Goal: Task Accomplishment & Management: Use online tool/utility

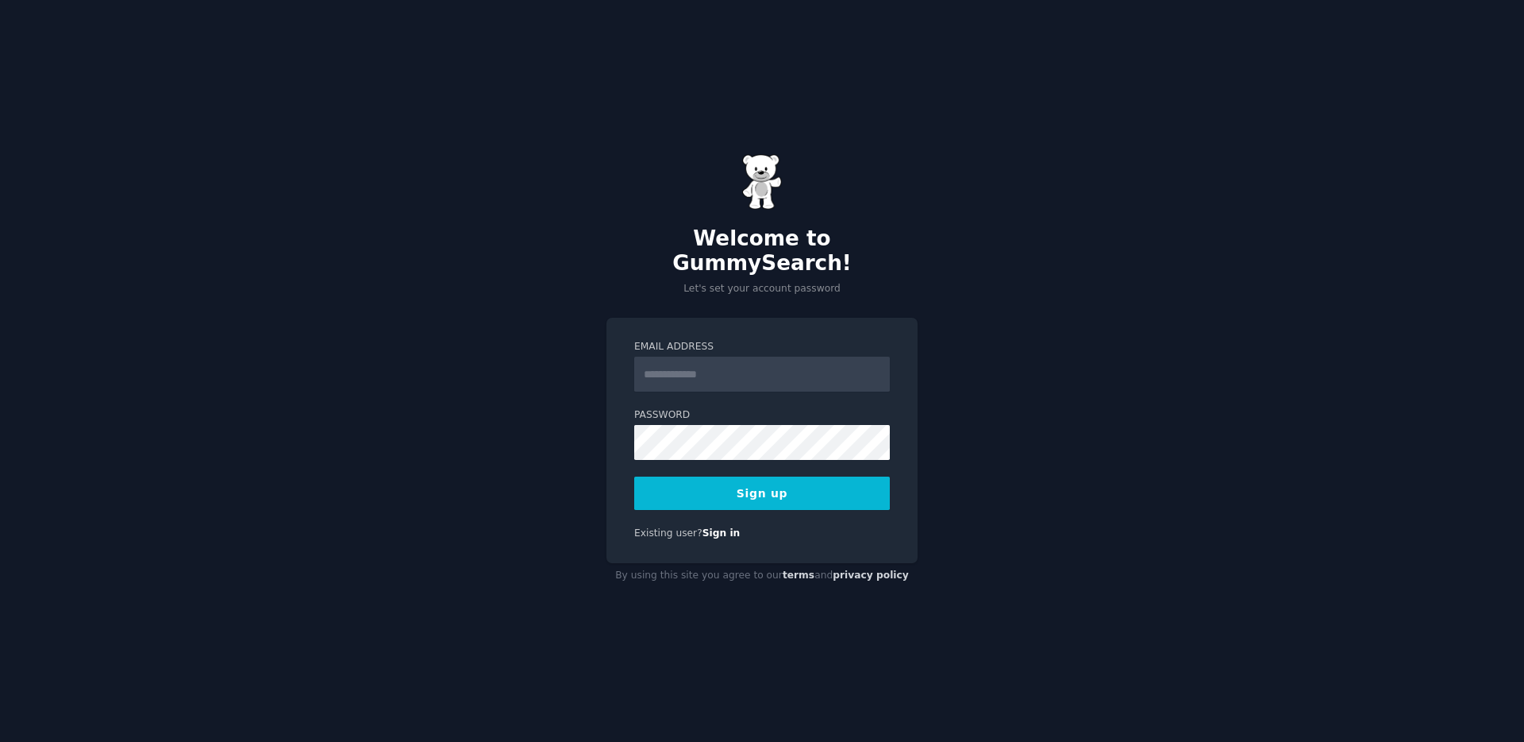
click at [715, 362] on input "Email Address" at bounding box center [762, 373] width 256 height 35
click at [679, 360] on input "Email Address" at bounding box center [762, 373] width 256 height 35
paste input "**********"
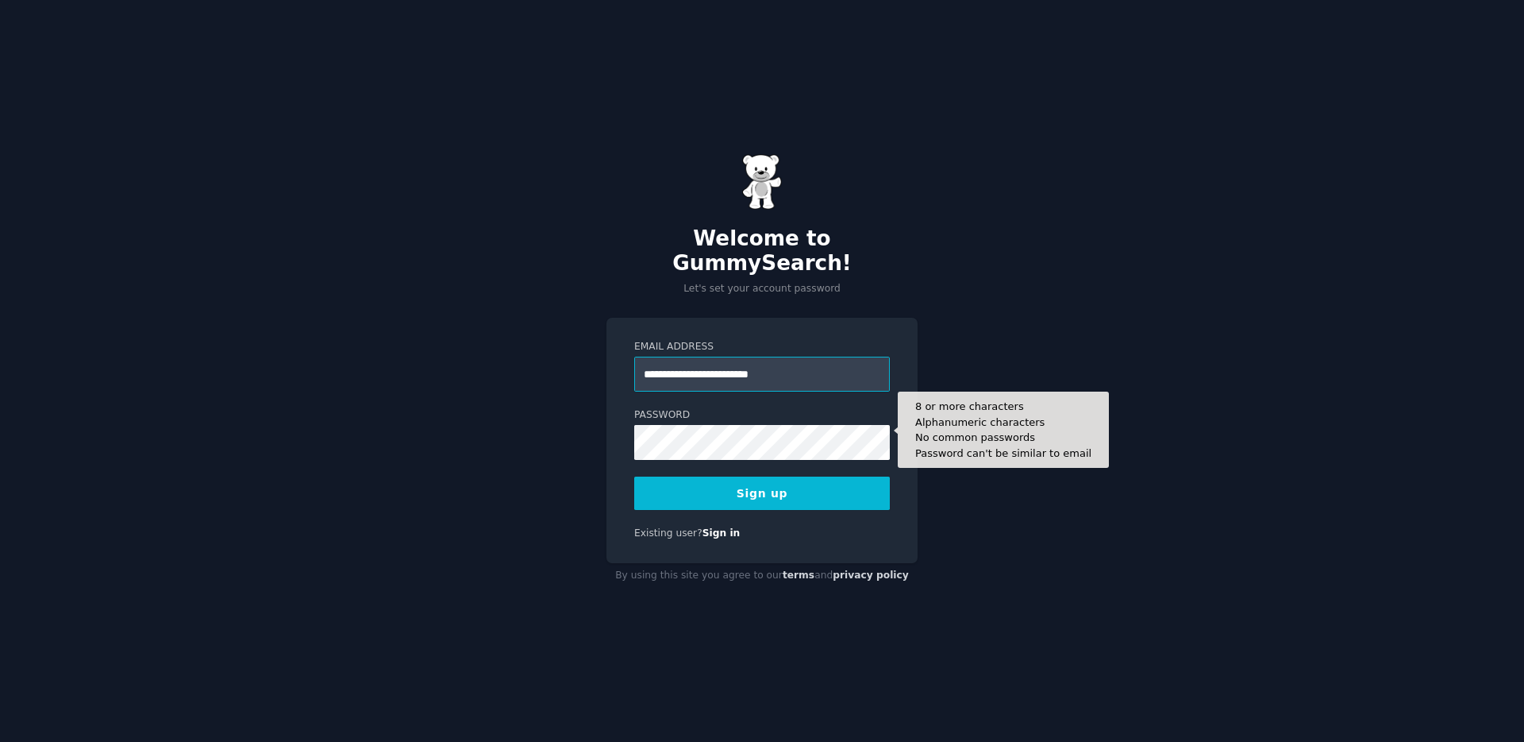
type input "**********"
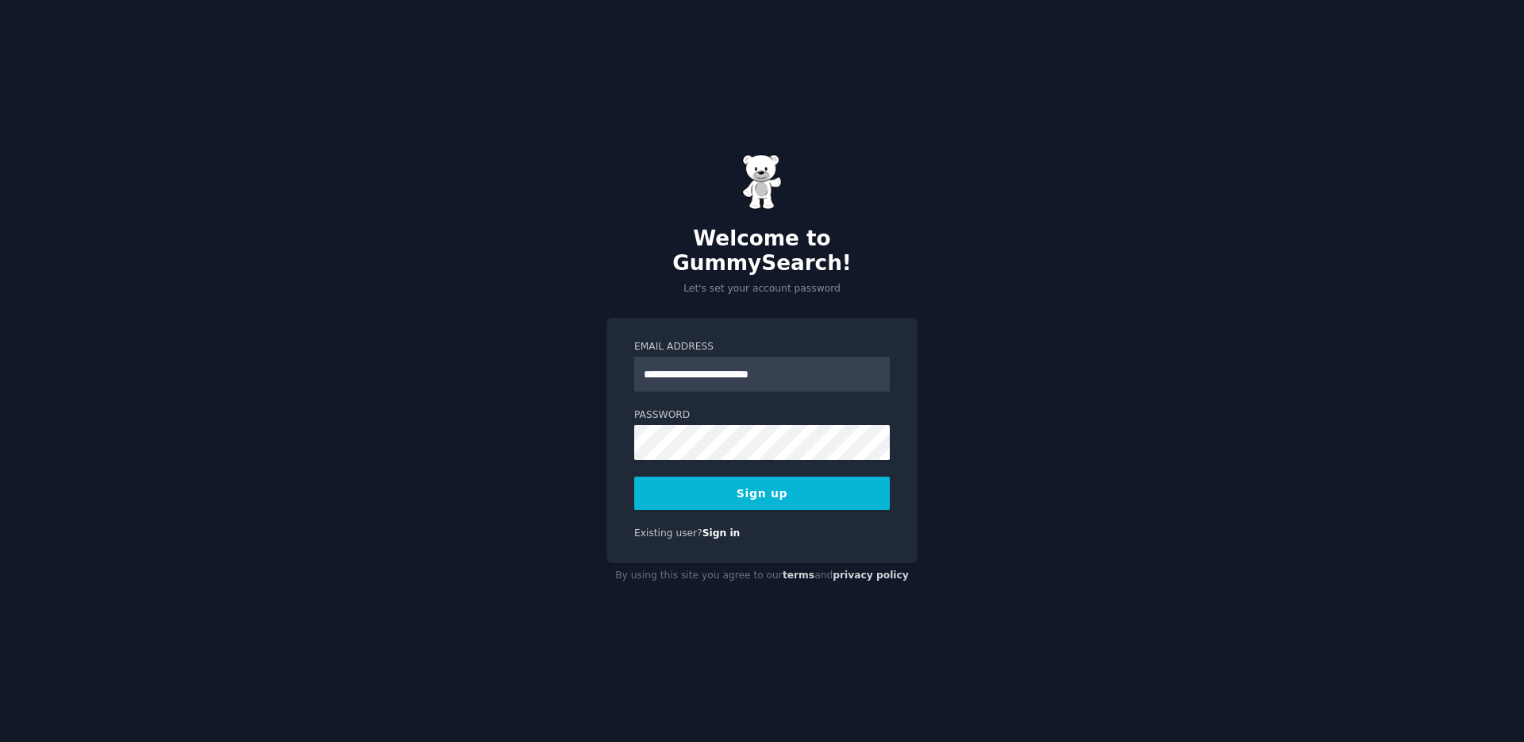
click at [749, 481] on button "Sign up" at bounding box center [762, 492] width 256 height 33
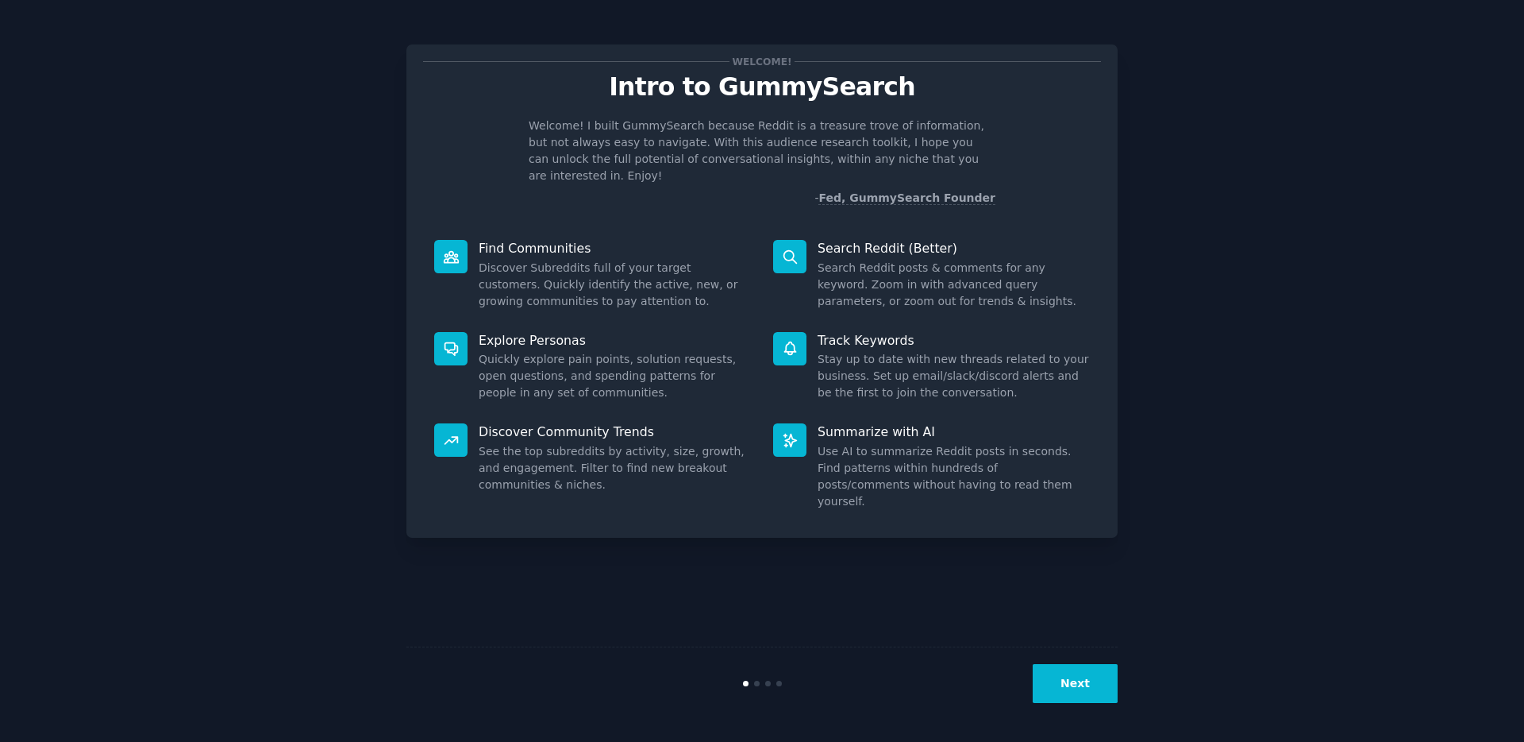
click at [1056, 674] on button "Next" at bounding box center [1075, 683] width 85 height 39
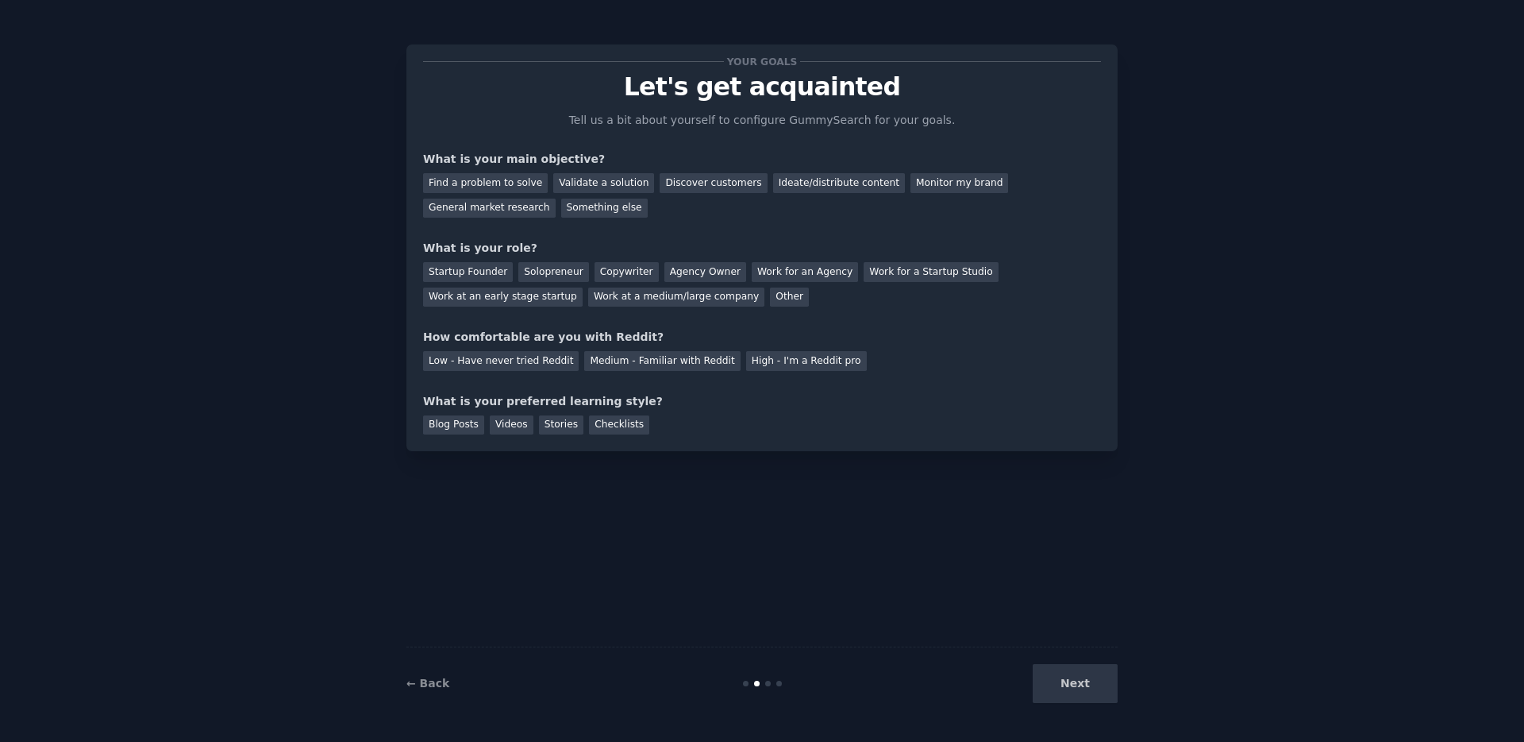
click at [1063, 680] on div "Next" at bounding box center [999, 683] width 237 height 39
click at [1073, 677] on div "Next" at bounding box center [999, 683] width 237 height 39
click at [1091, 681] on div "Next" at bounding box center [999, 683] width 237 height 39
drag, startPoint x: 1070, startPoint y: 692, endPoint x: 1042, endPoint y: 676, distance: 32.7
click at [1069, 692] on div "Next" at bounding box center [999, 683] width 237 height 39
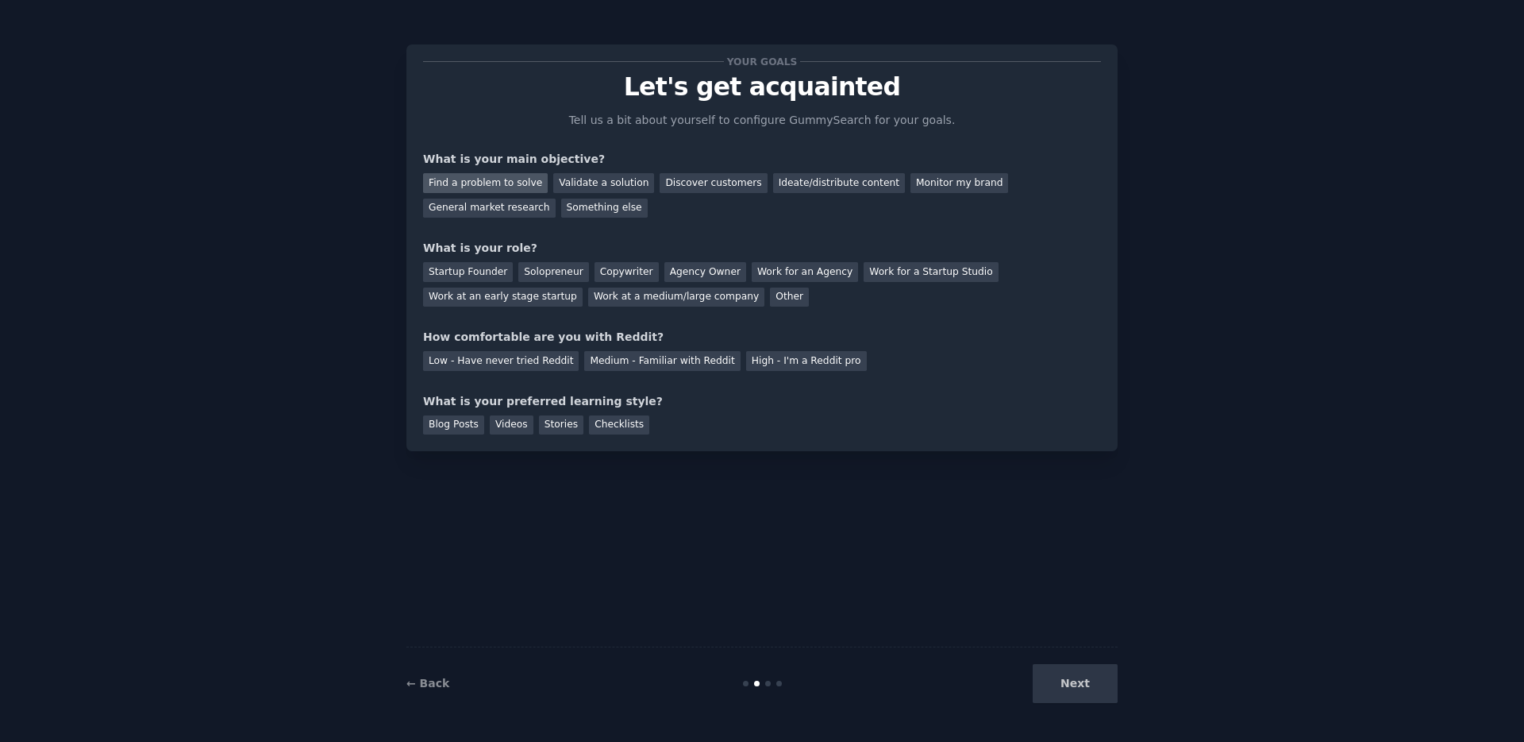
click at [508, 181] on div "Find a problem to solve" at bounding box center [485, 183] width 125 height 20
click at [484, 182] on div "Find a problem to solve" at bounding box center [485, 183] width 125 height 20
click at [580, 185] on div "Validate a solution" at bounding box center [603, 183] width 101 height 20
click at [731, 183] on div "Discover customers" at bounding box center [713, 183] width 107 height 20
click at [807, 270] on div "Work for an Agency" at bounding box center [805, 272] width 106 height 20
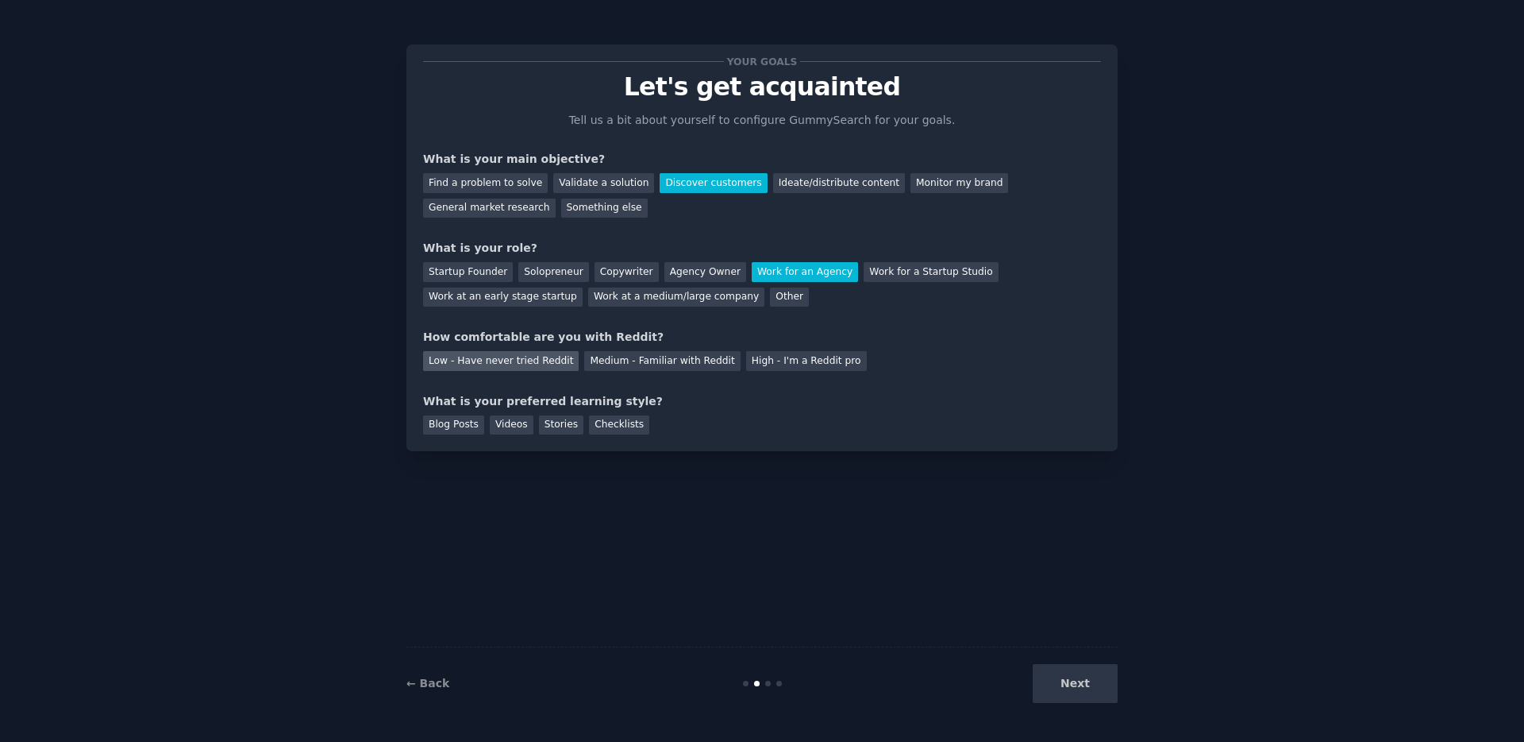
click at [524, 367] on div "Low - Have never tried Reddit" at bounding box center [501, 361] width 156 height 20
drag, startPoint x: 512, startPoint y: 426, endPoint x: 572, endPoint y: 437, distance: 60.4
click at [512, 426] on div "Videos" at bounding box center [512, 425] width 44 height 20
click at [568, 430] on div "Stories" at bounding box center [561, 425] width 44 height 20
drag, startPoint x: 516, startPoint y: 429, endPoint x: 897, endPoint y: 560, distance: 403.0
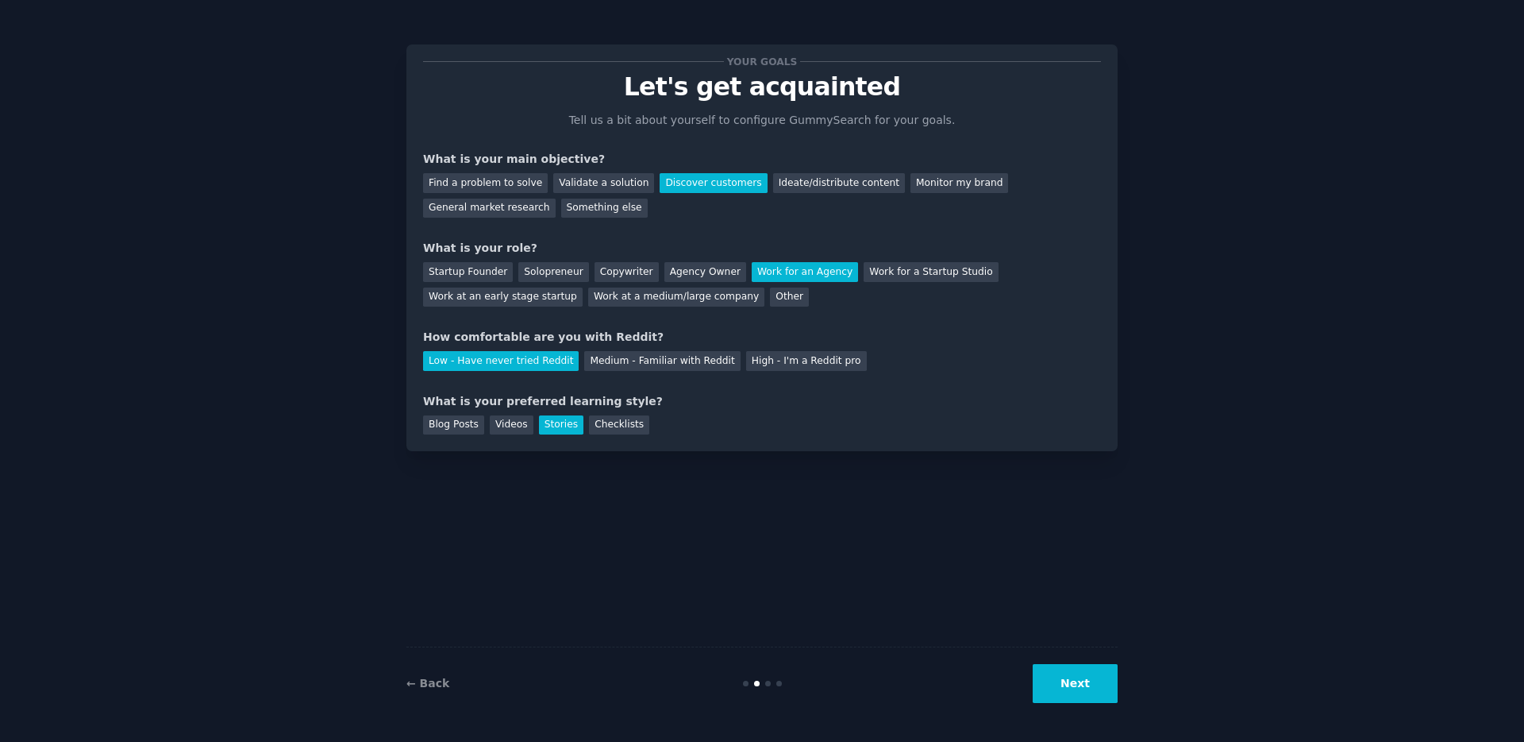
click at [517, 429] on div "Videos" at bounding box center [512, 425] width 44 height 20
click at [1088, 680] on button "Next" at bounding box center [1075, 683] width 85 height 39
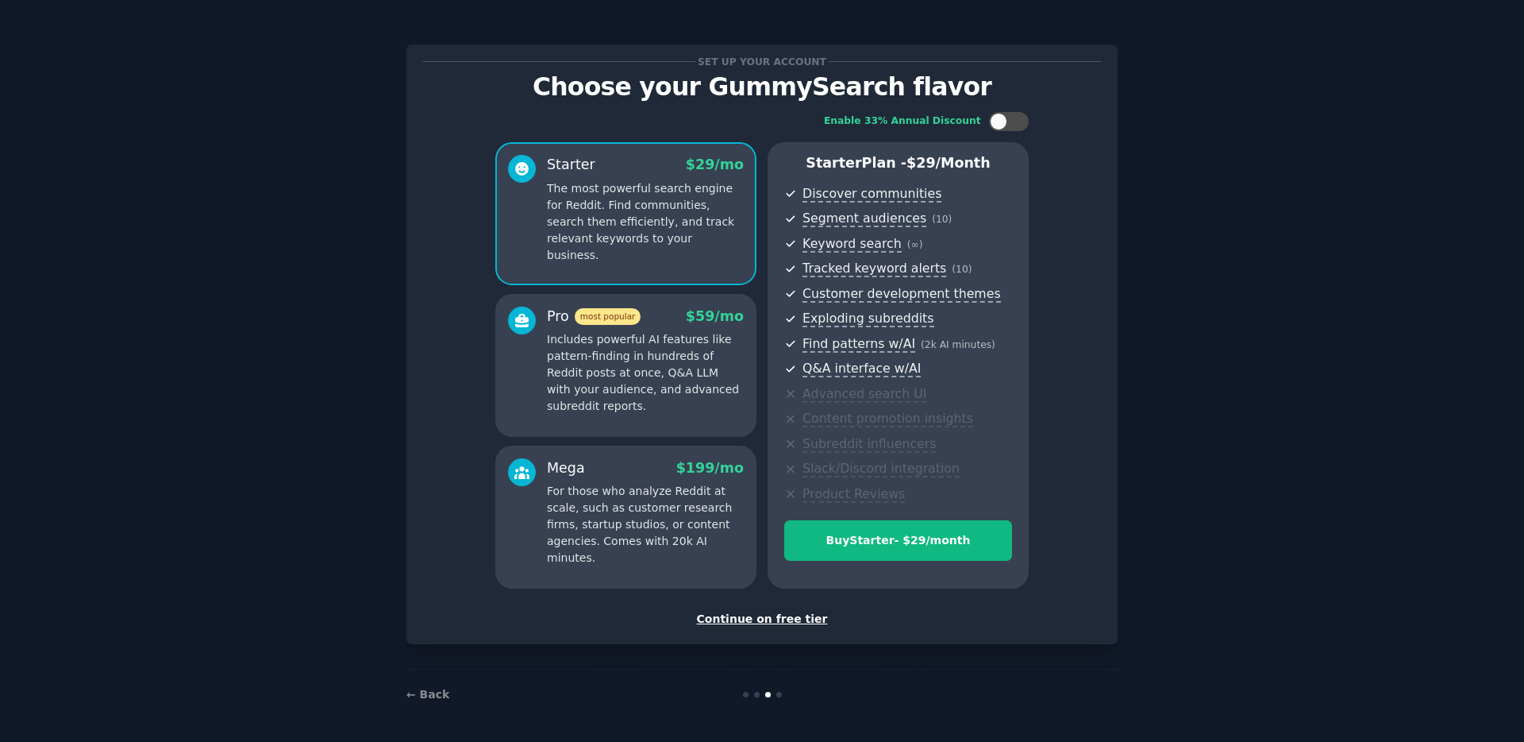
click at [777, 621] on div "Continue on free tier" at bounding box center [762, 619] width 678 height 17
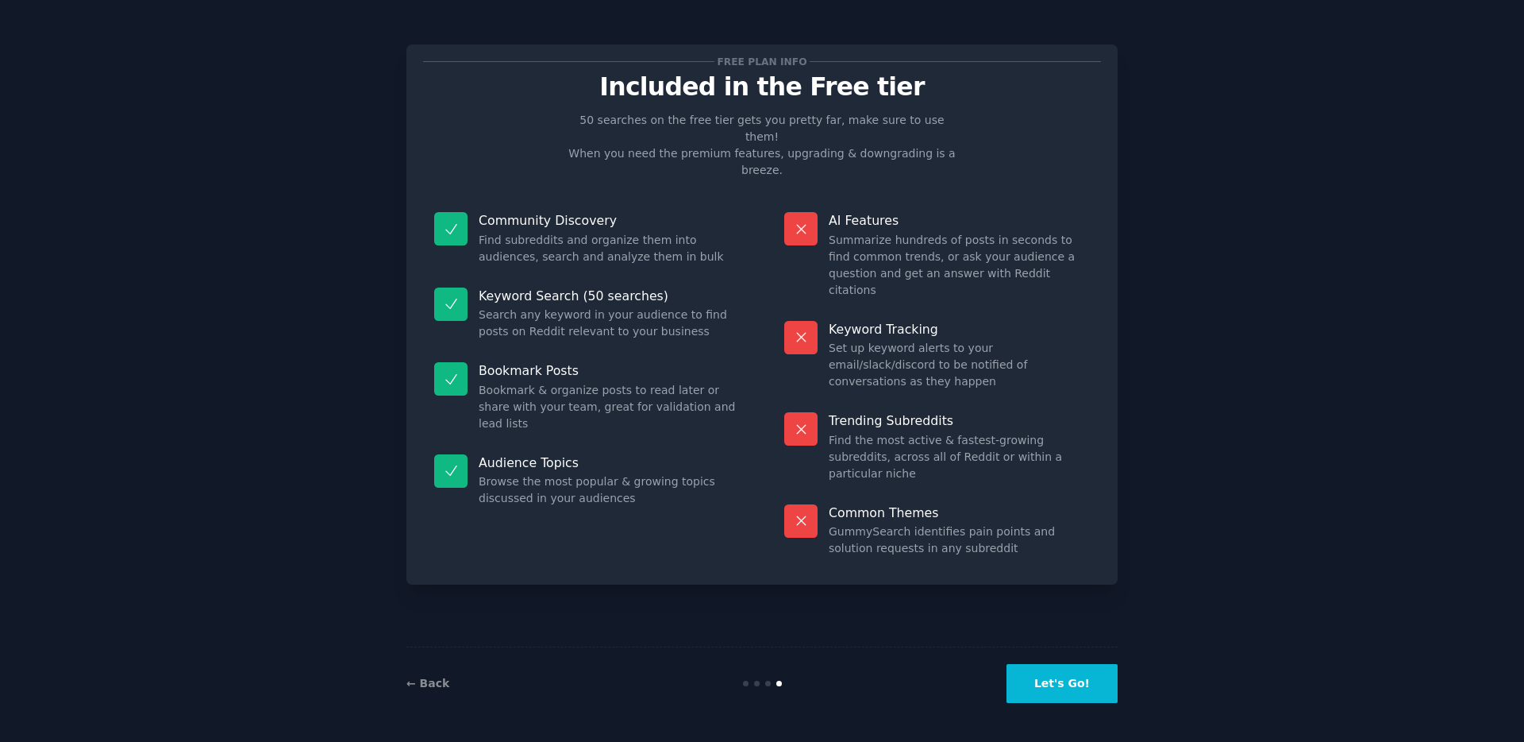
click at [1097, 684] on button "Let's Go!" at bounding box center [1062, 683] width 111 height 39
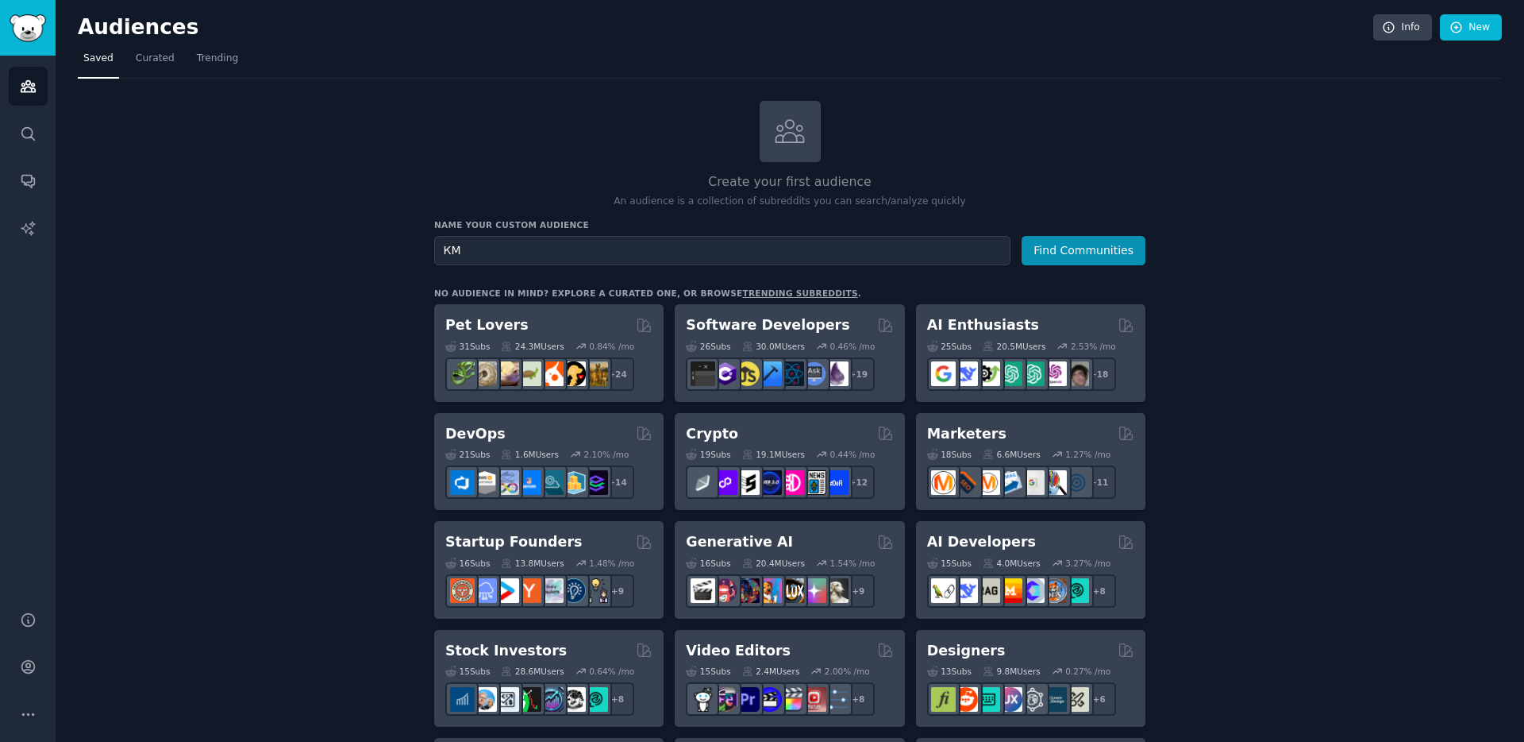
type input "К"
click at [1080, 250] on button "Find Communities" at bounding box center [1084, 250] width 124 height 29
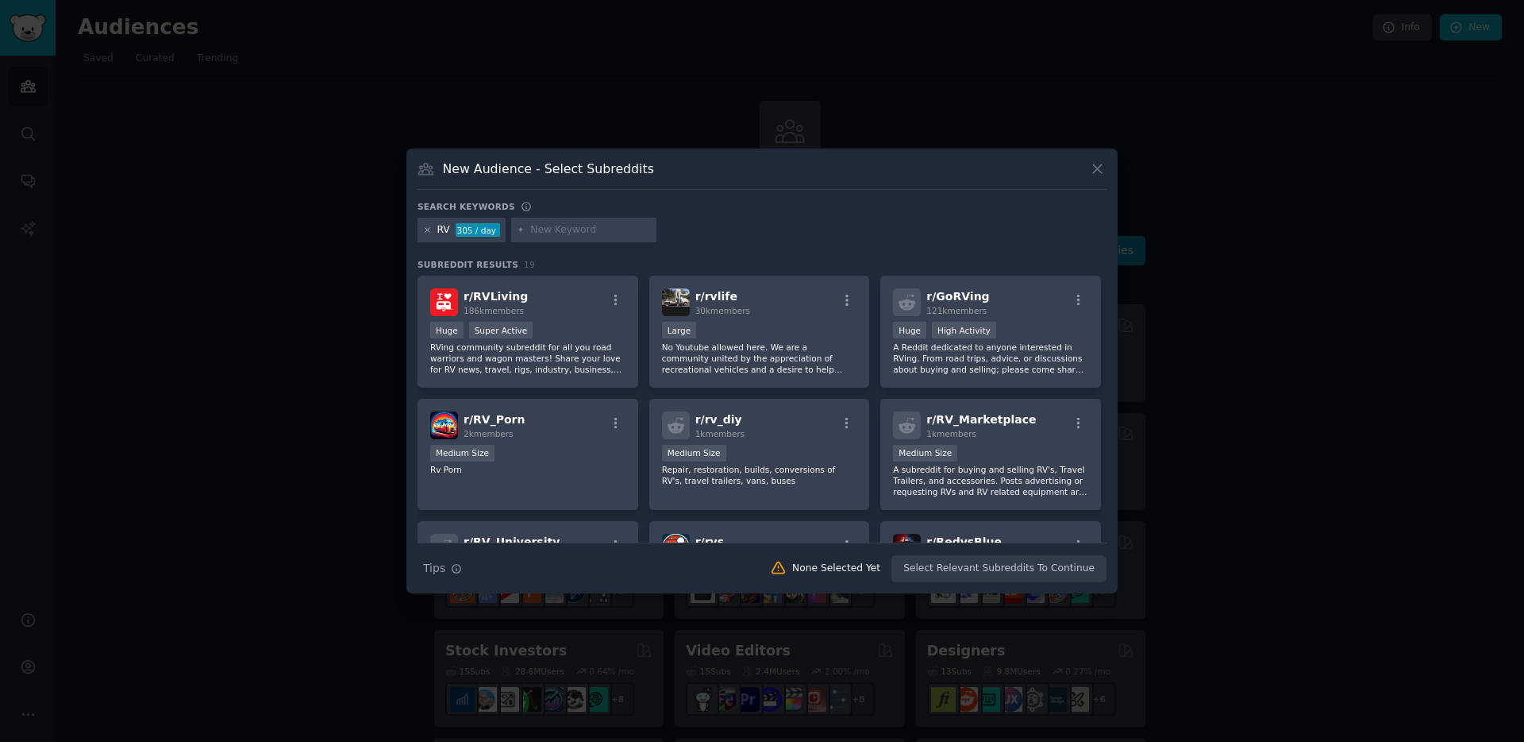
click at [428, 229] on icon at bounding box center [427, 229] width 9 height 9
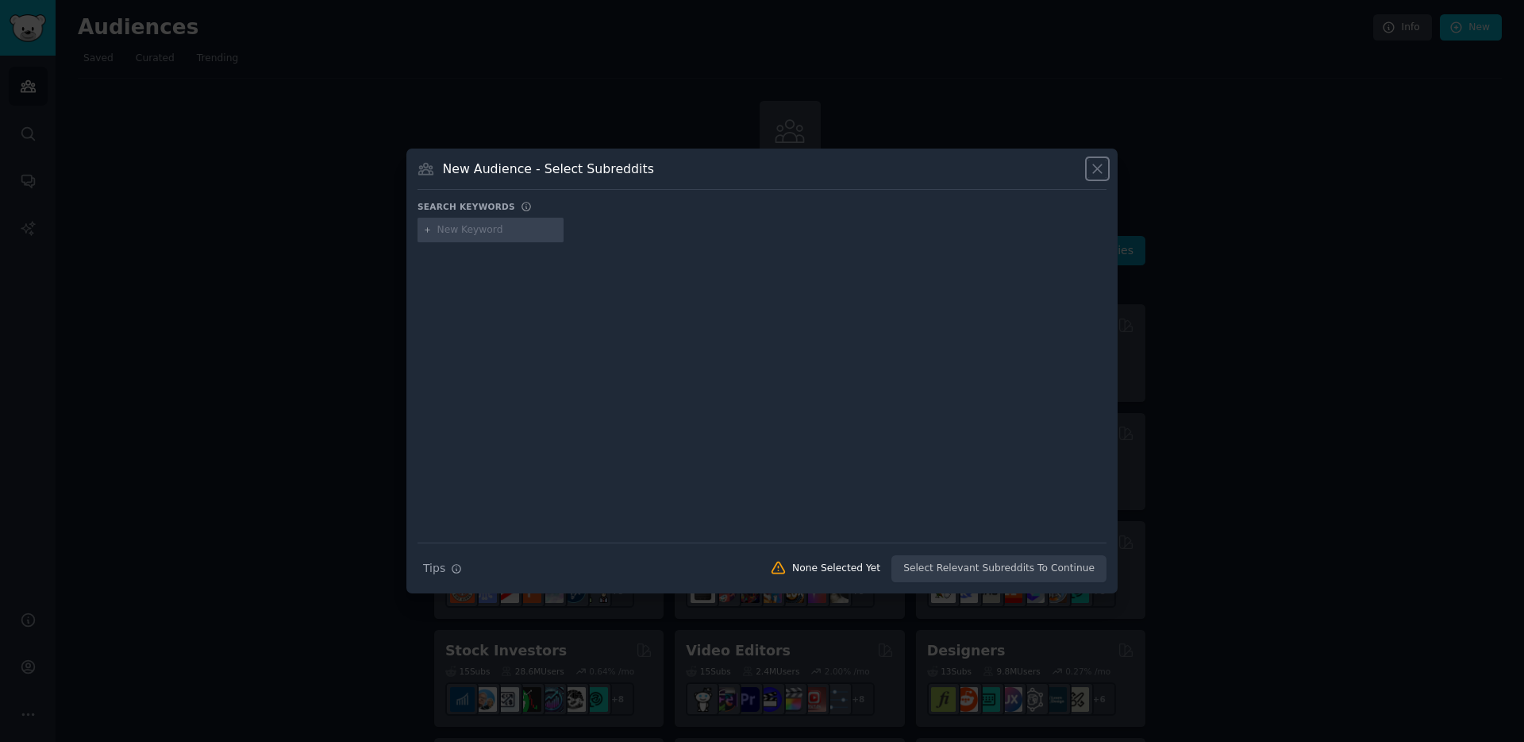
click at [1095, 164] on icon at bounding box center [1097, 168] width 17 height 17
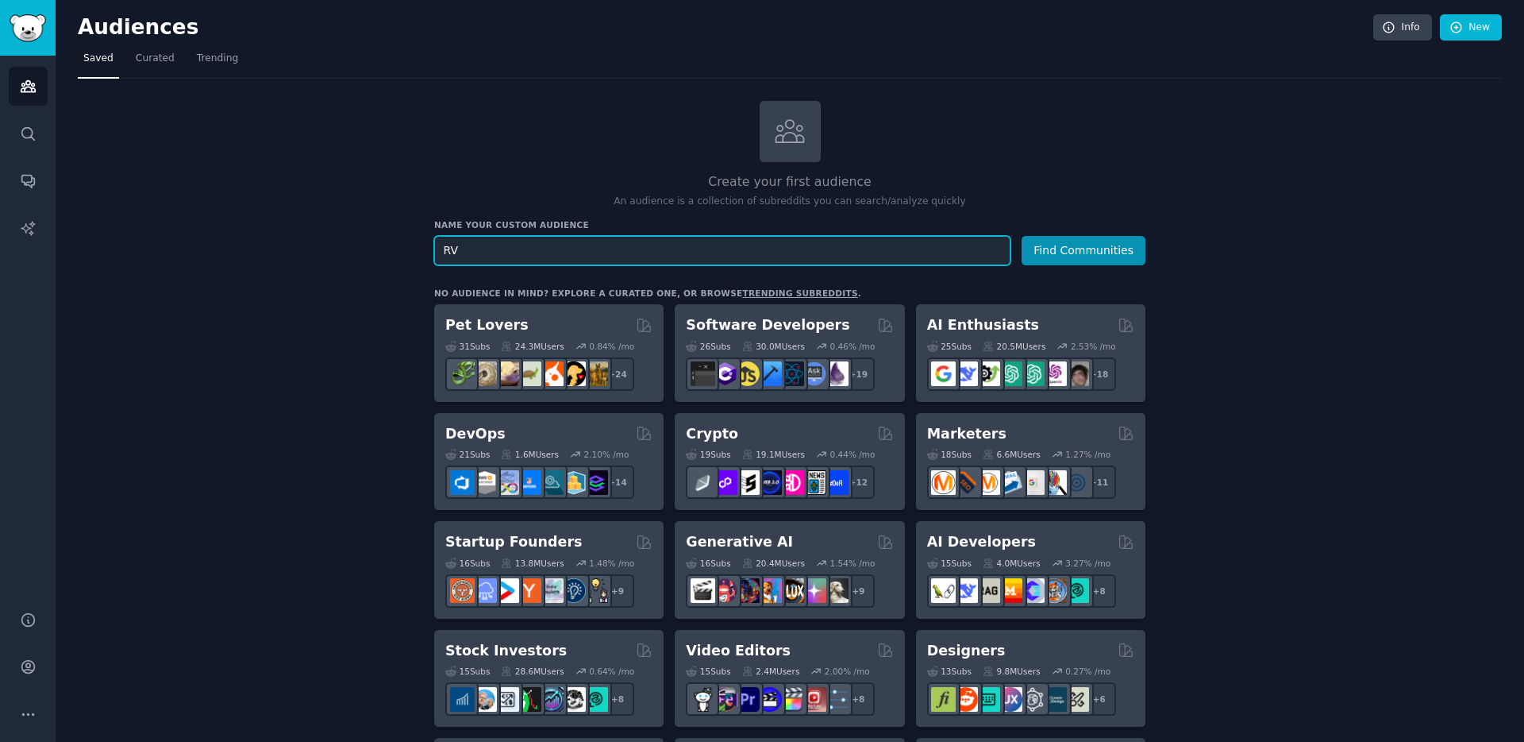
click at [642, 242] on input "RV" at bounding box center [722, 250] width 576 height 29
type input "R"
type input "Campingworld"
click at [1022, 236] on button "Find Communities" at bounding box center [1084, 250] width 124 height 29
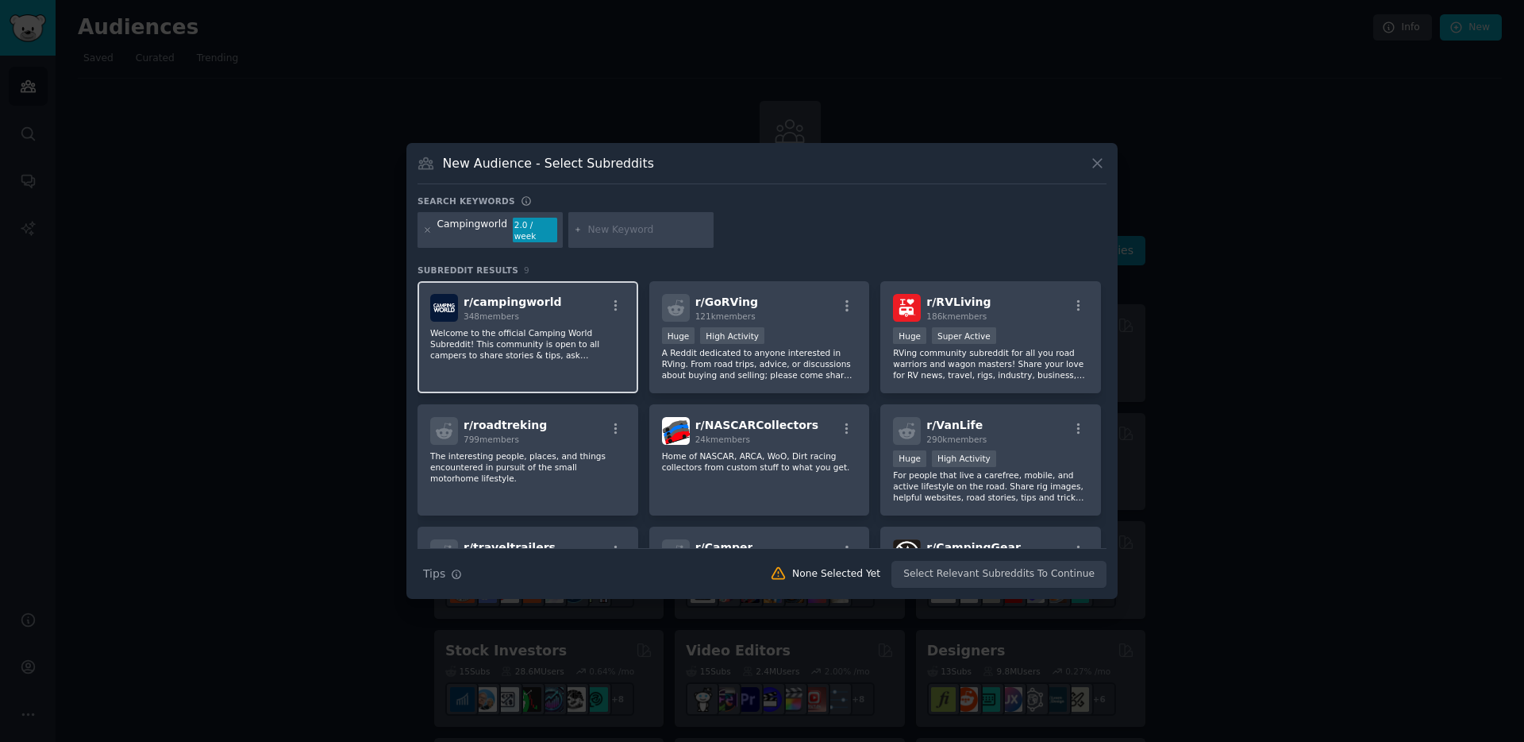
click at [497, 346] on p "Welcome to the official Camping World Subreddit! This community is open to all …" at bounding box center [527, 343] width 195 height 33
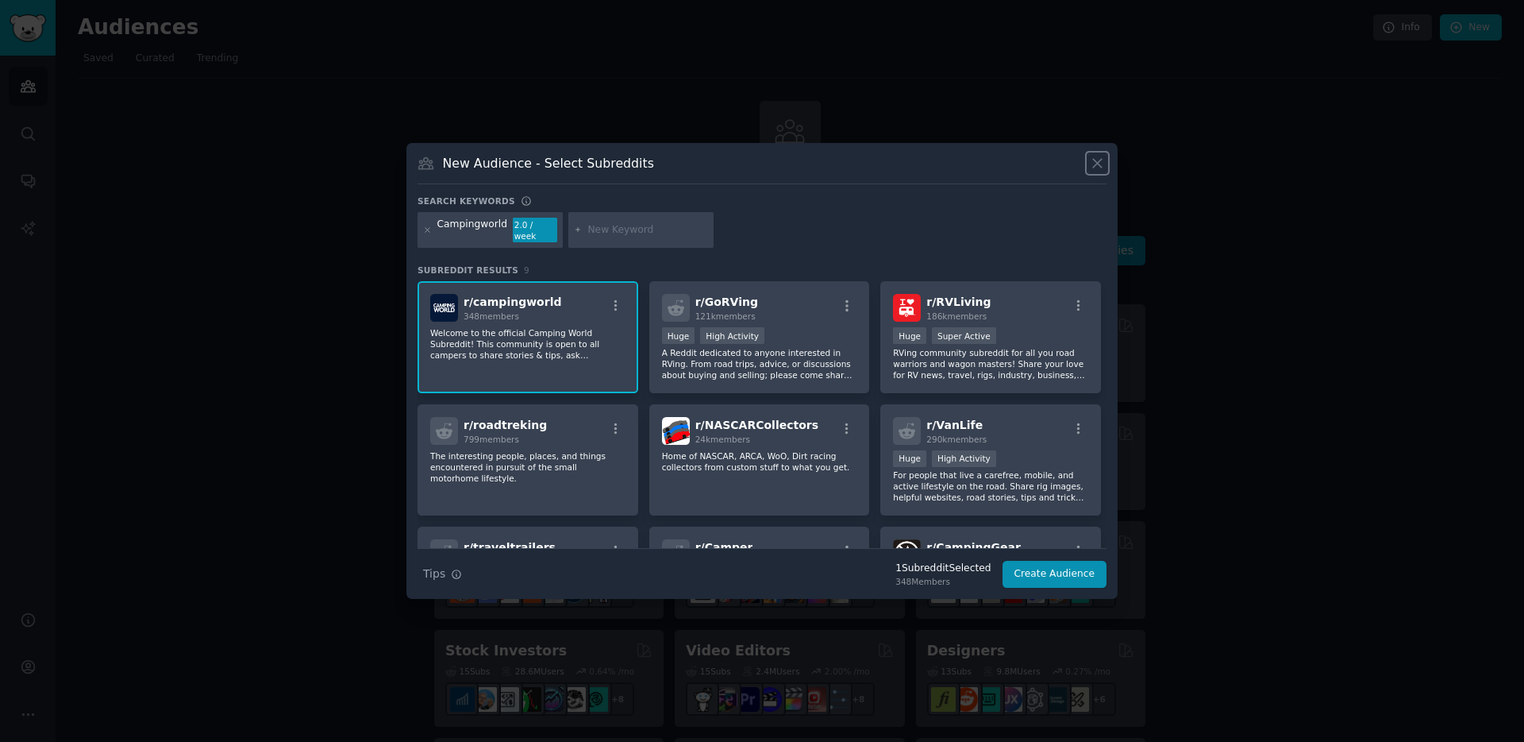
click at [1098, 166] on icon at bounding box center [1097, 163] width 17 height 17
